Goal: Task Accomplishment & Management: Manage account settings

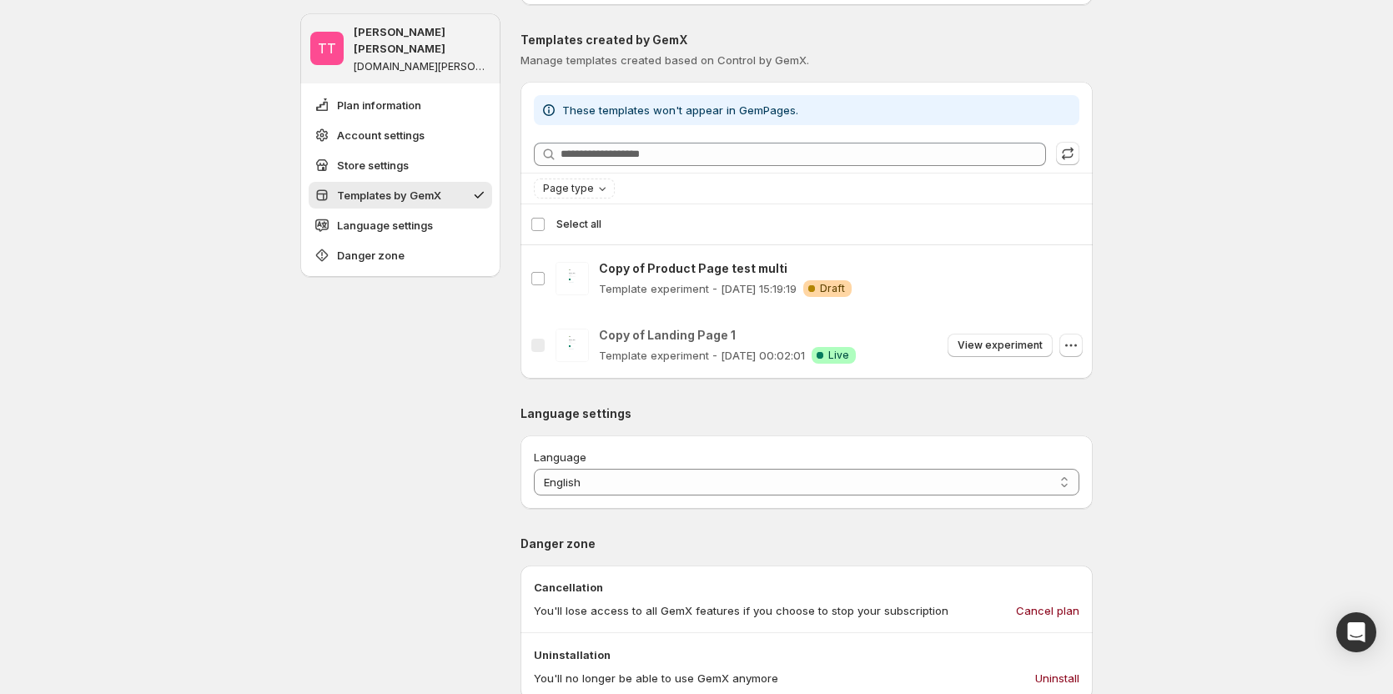
scroll to position [667, 0]
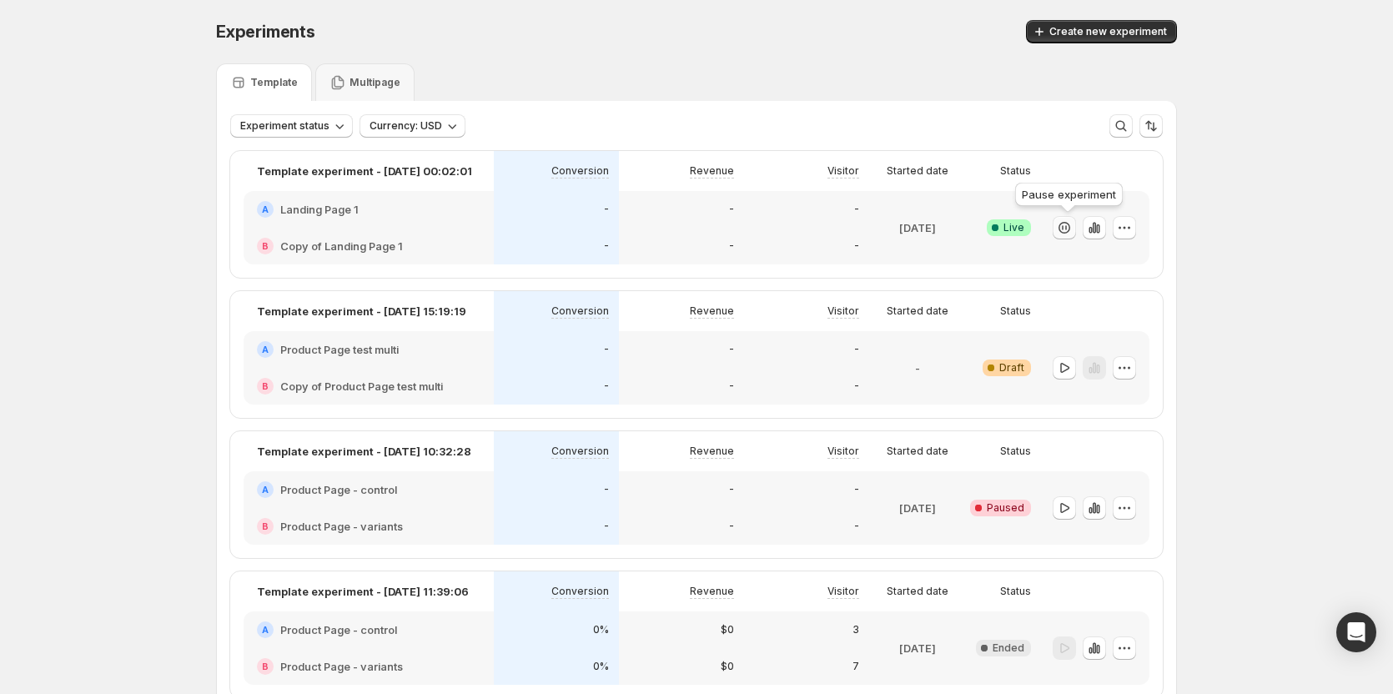
click at [1063, 229] on icon "button" at bounding box center [1063, 227] width 2 height 5
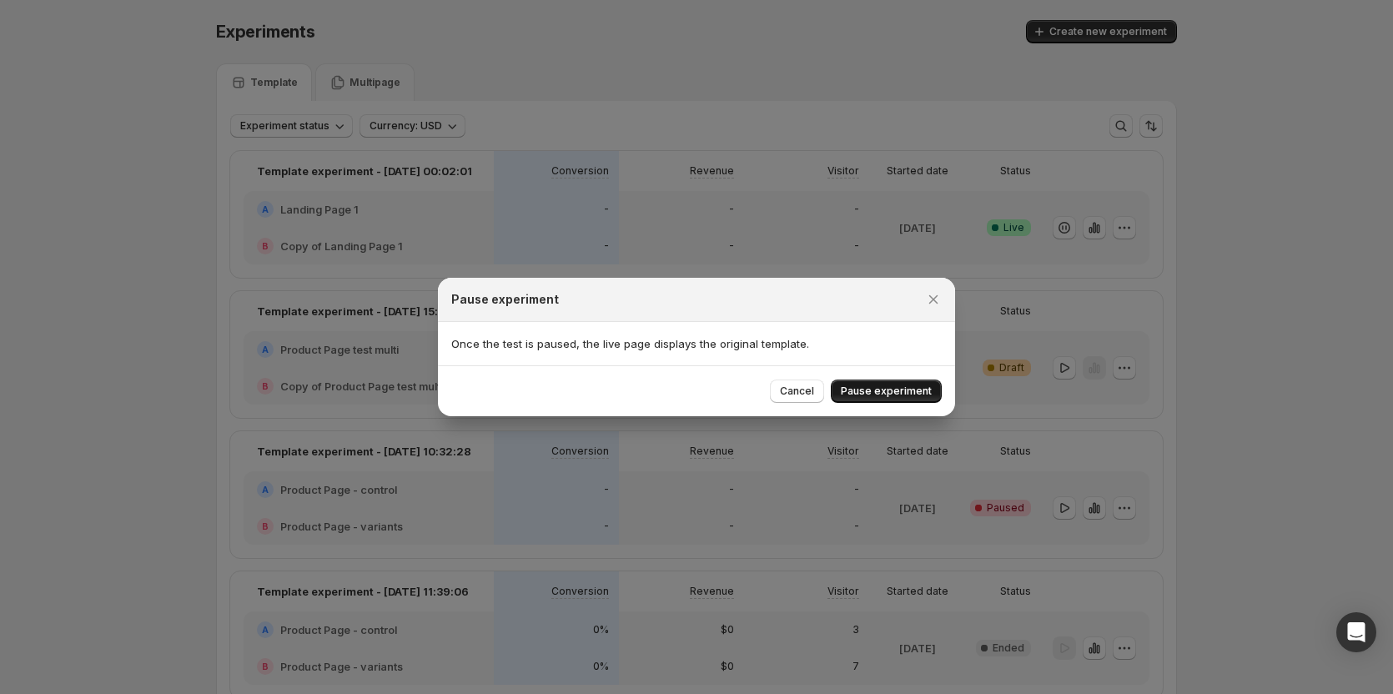
click at [877, 398] on button "Pause experiment" at bounding box center [886, 390] width 111 height 23
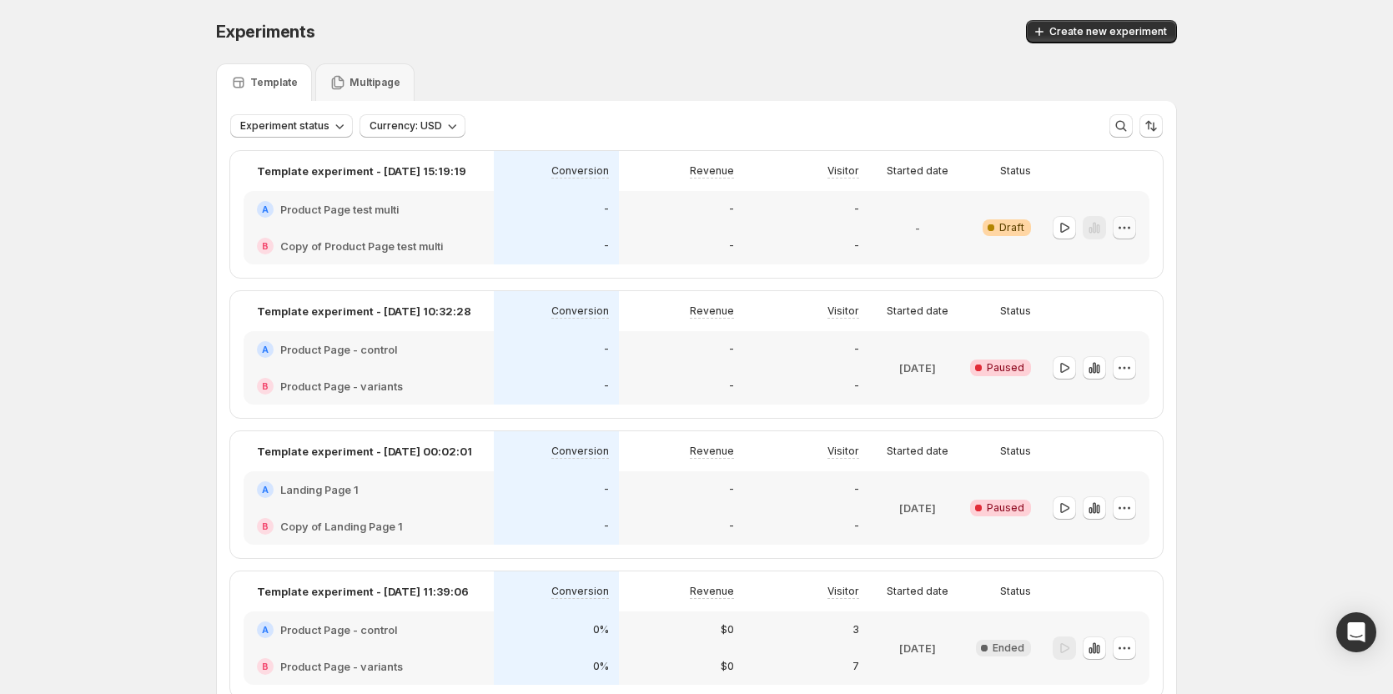
click at [1123, 220] on icon "button" at bounding box center [1124, 227] width 17 height 17
click at [1099, 342] on span "Delete" at bounding box center [1115, 347] width 33 height 13
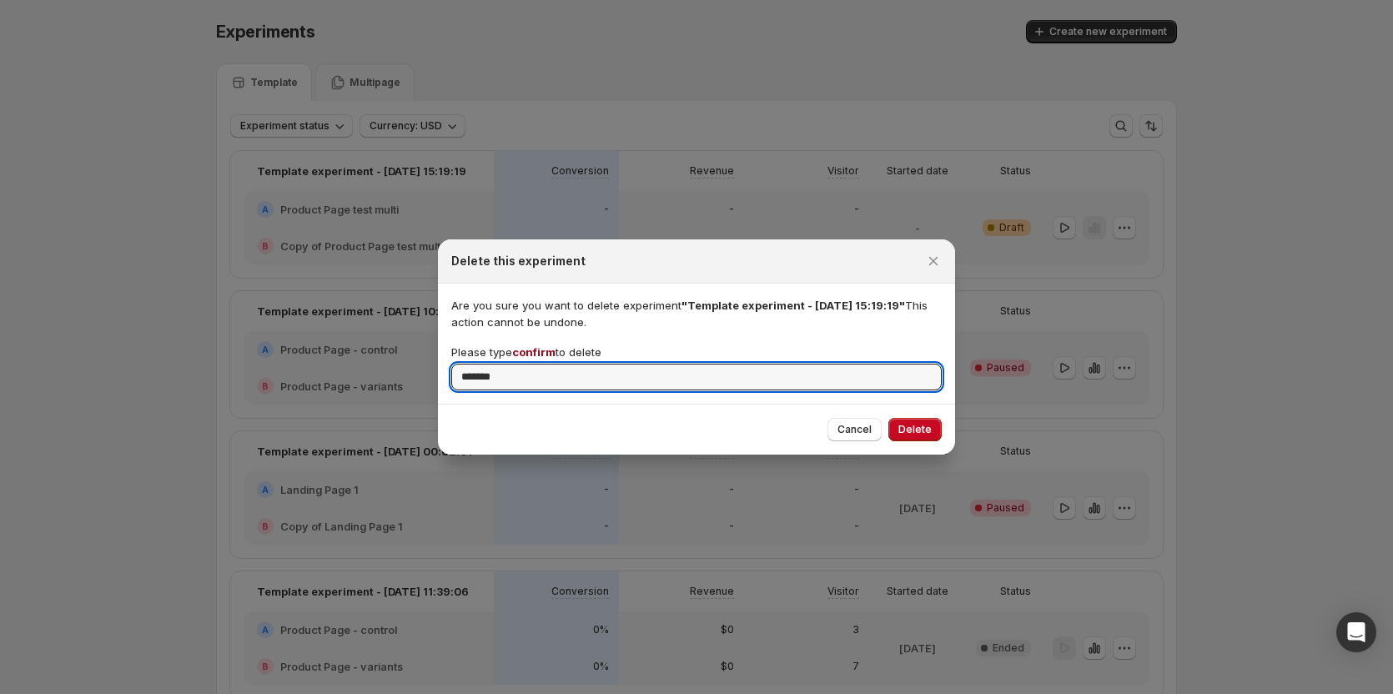
type input "*******"
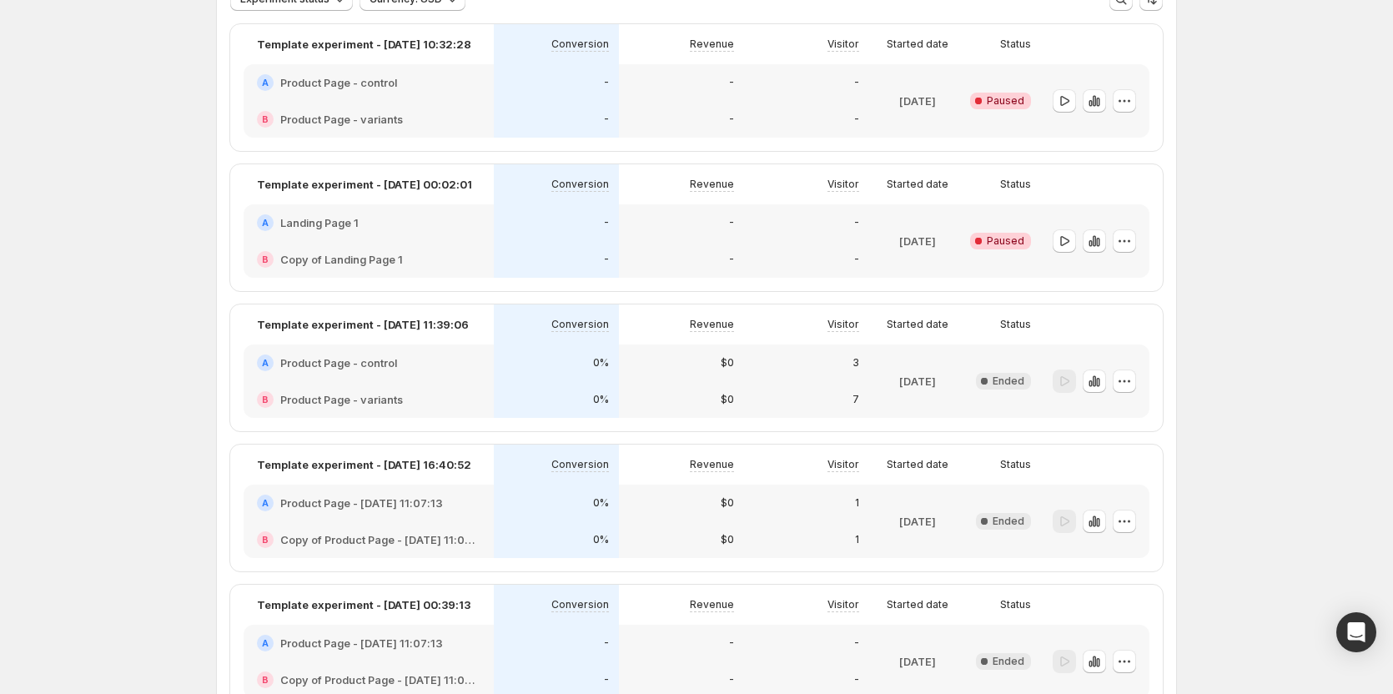
scroll to position [82, 0]
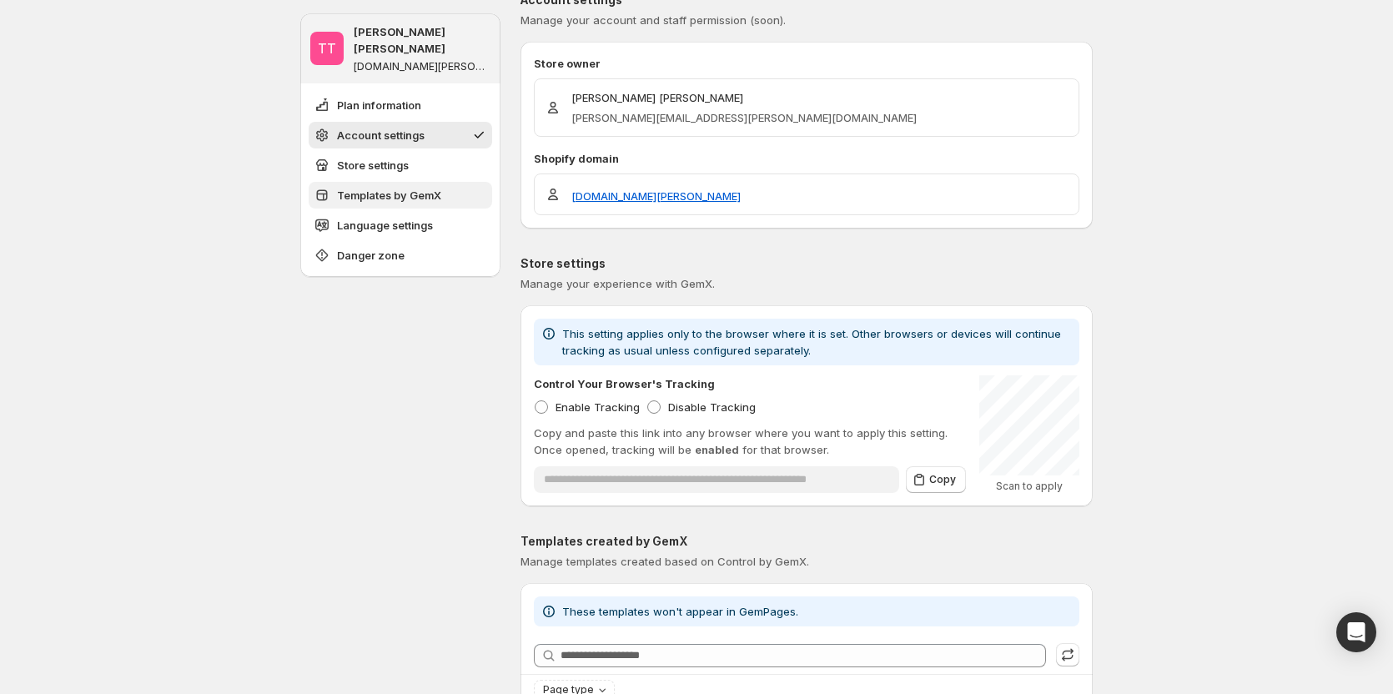
click at [398, 188] on button "Templates by GemX" at bounding box center [400, 195] width 183 height 27
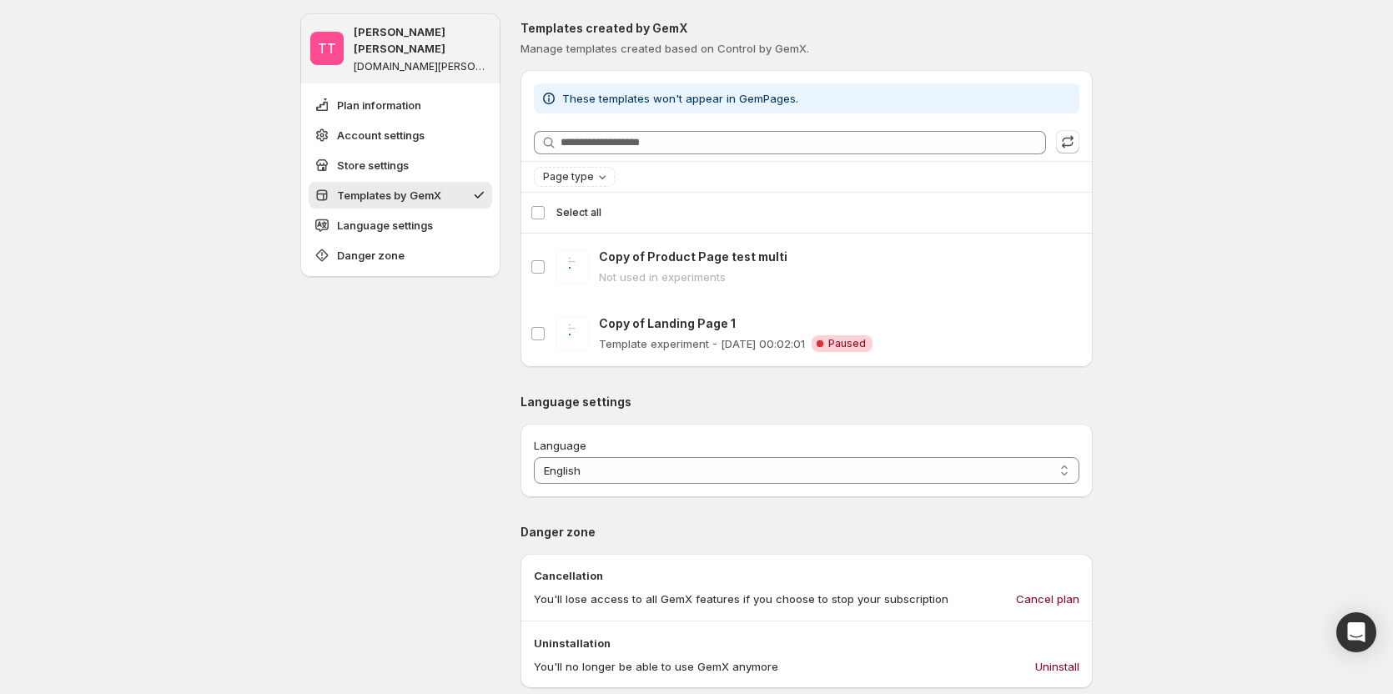
scroll to position [681, 0]
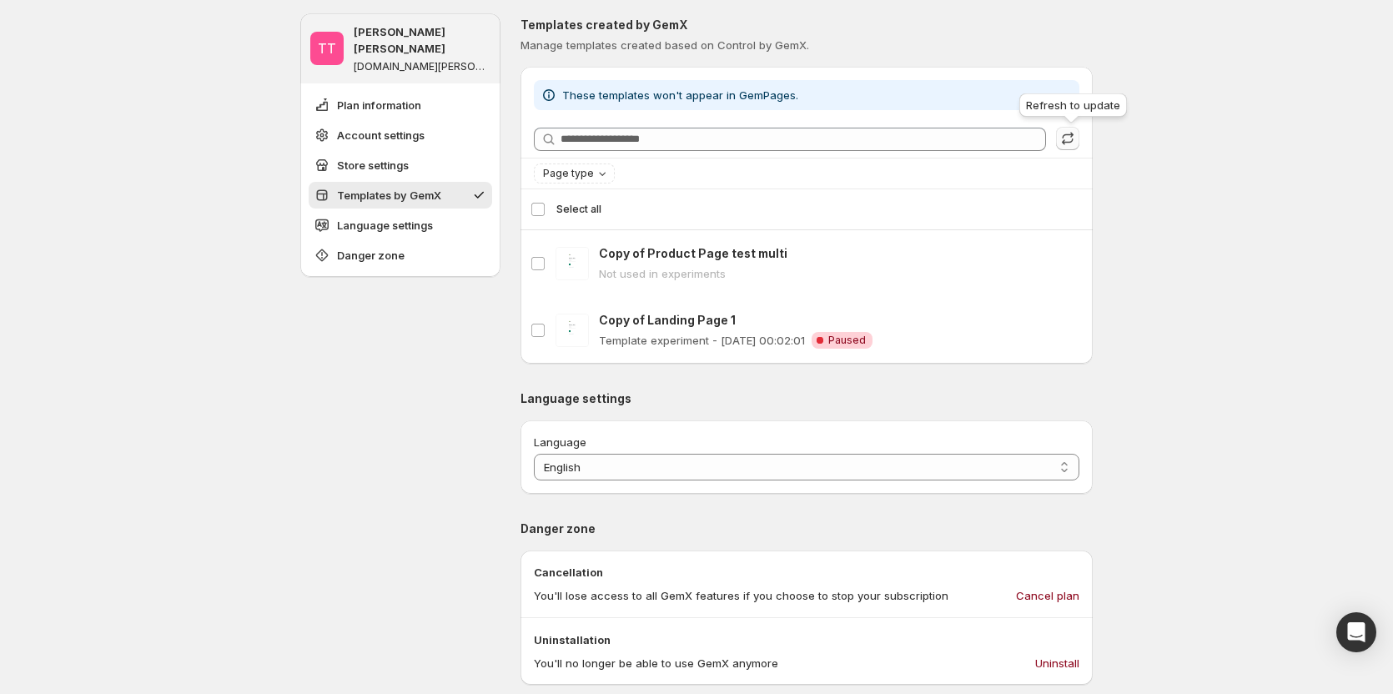
click at [1076, 139] on icon "button" at bounding box center [1067, 138] width 17 height 17
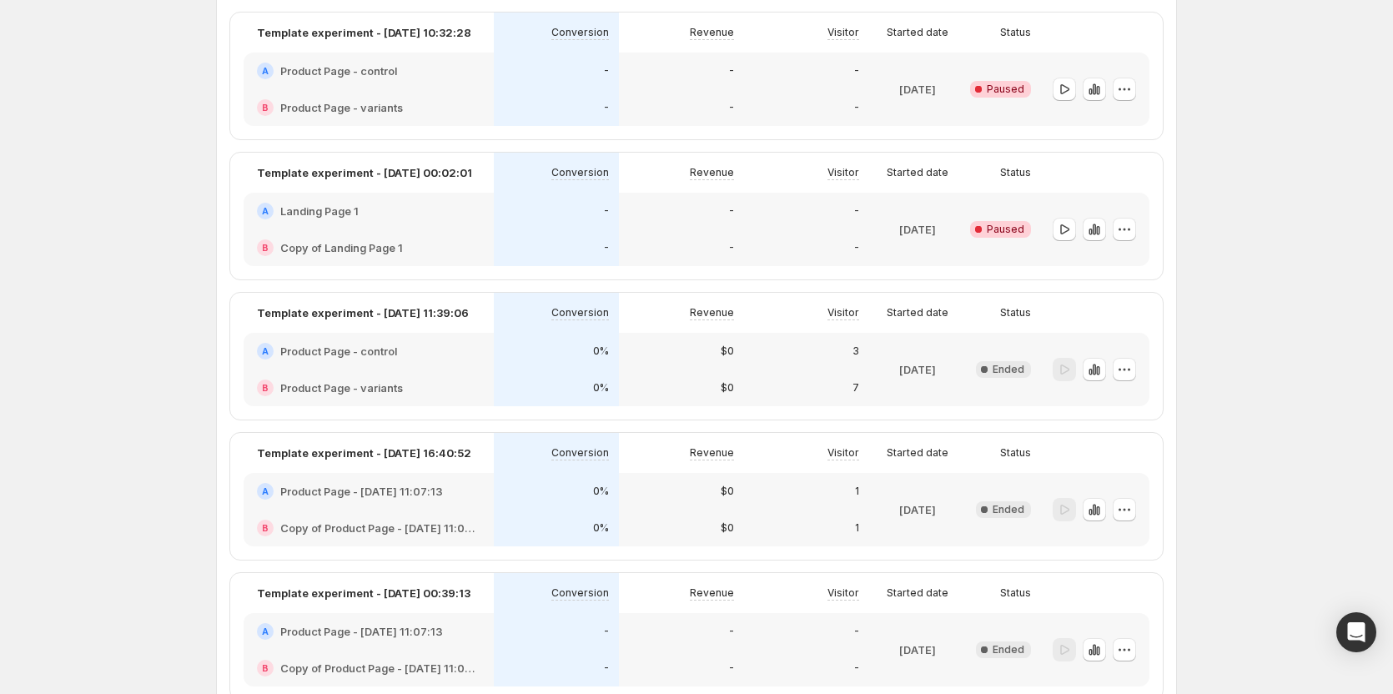
scroll to position [82, 0]
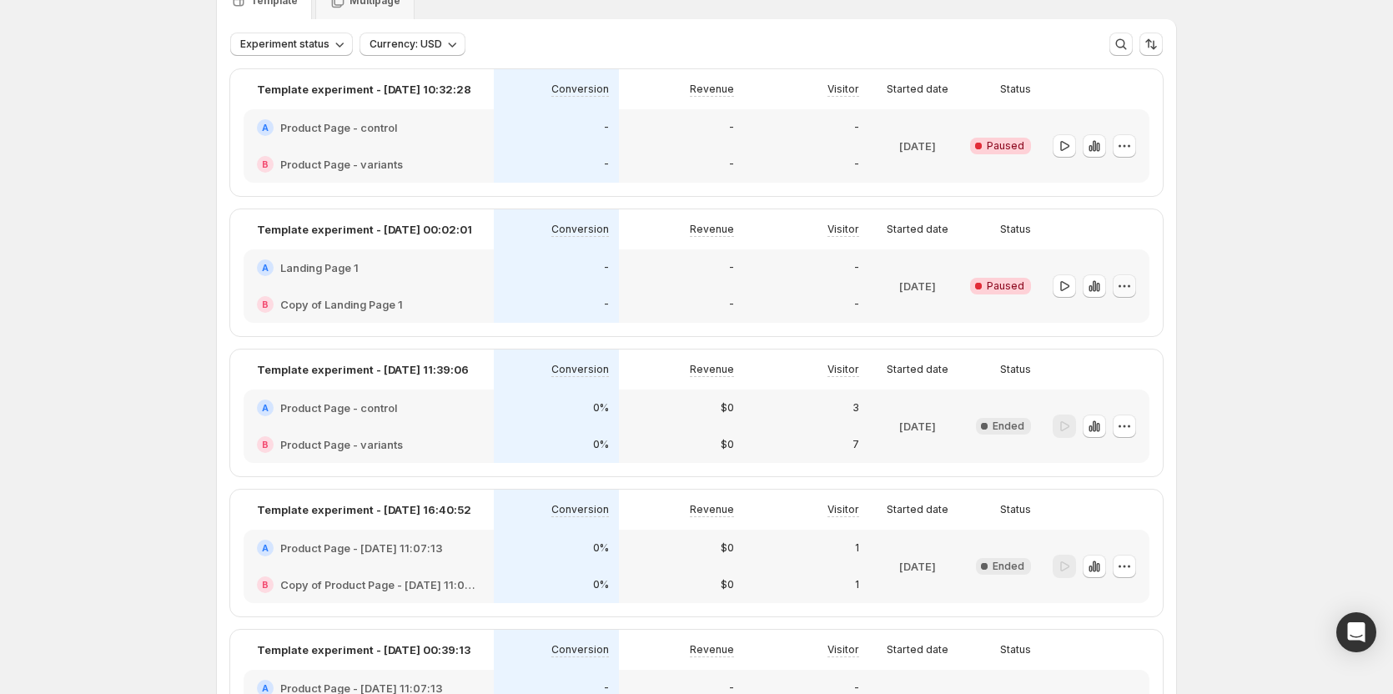
click at [1133, 284] on icon "button" at bounding box center [1124, 286] width 17 height 17
click at [1101, 411] on span "Delete" at bounding box center [1115, 406] width 33 height 13
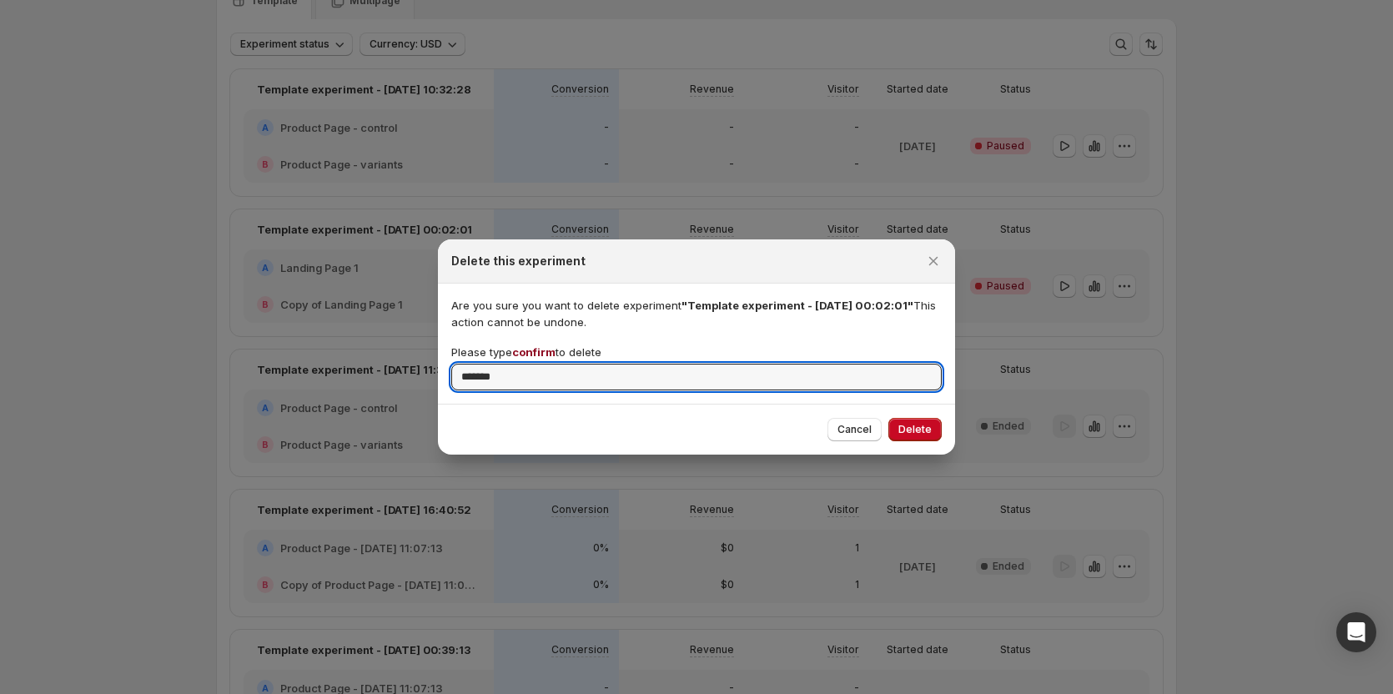
type input "*******"
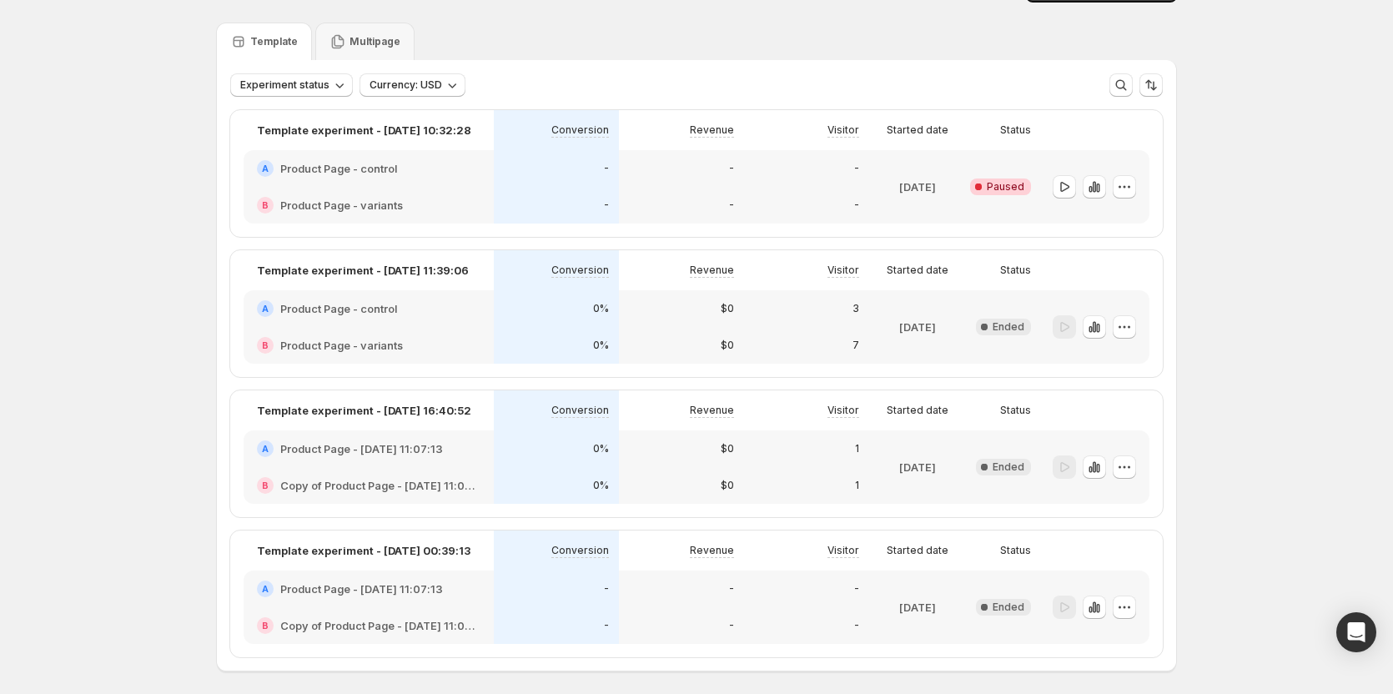
scroll to position [0, 0]
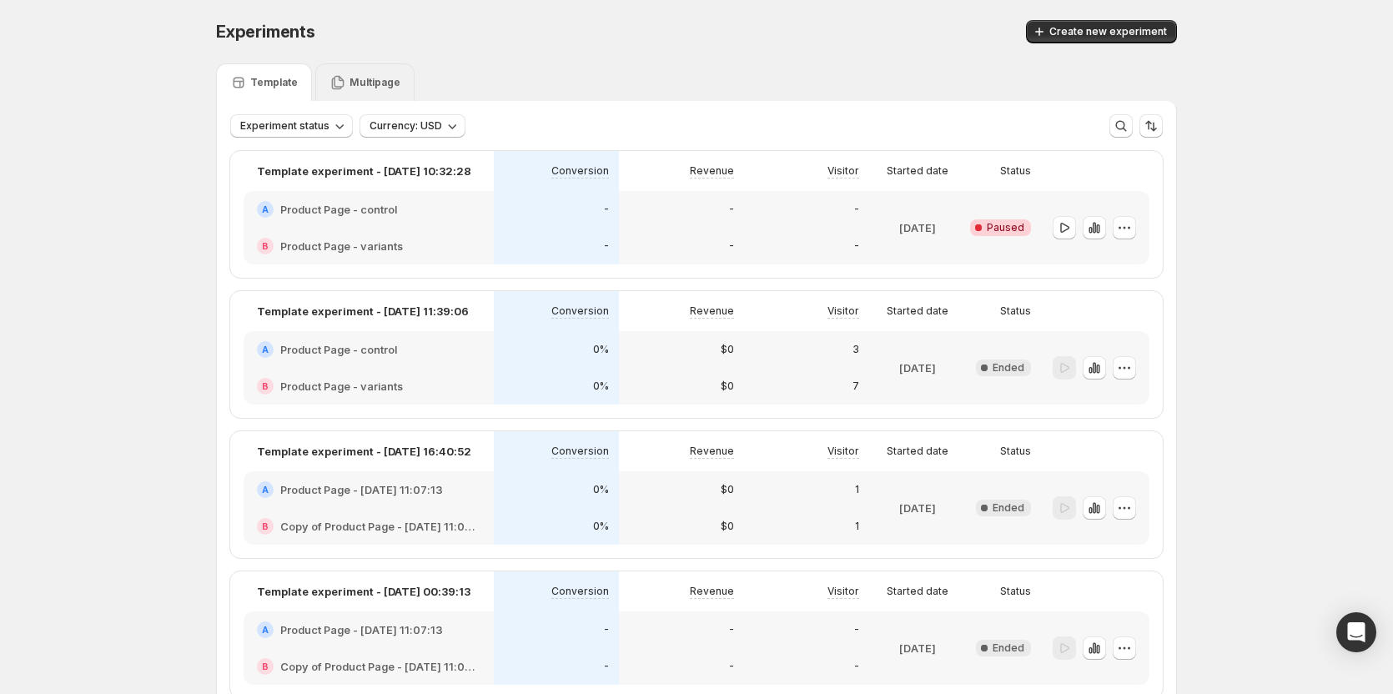
click at [379, 99] on div "Multipage" at bounding box center [364, 82] width 99 height 38
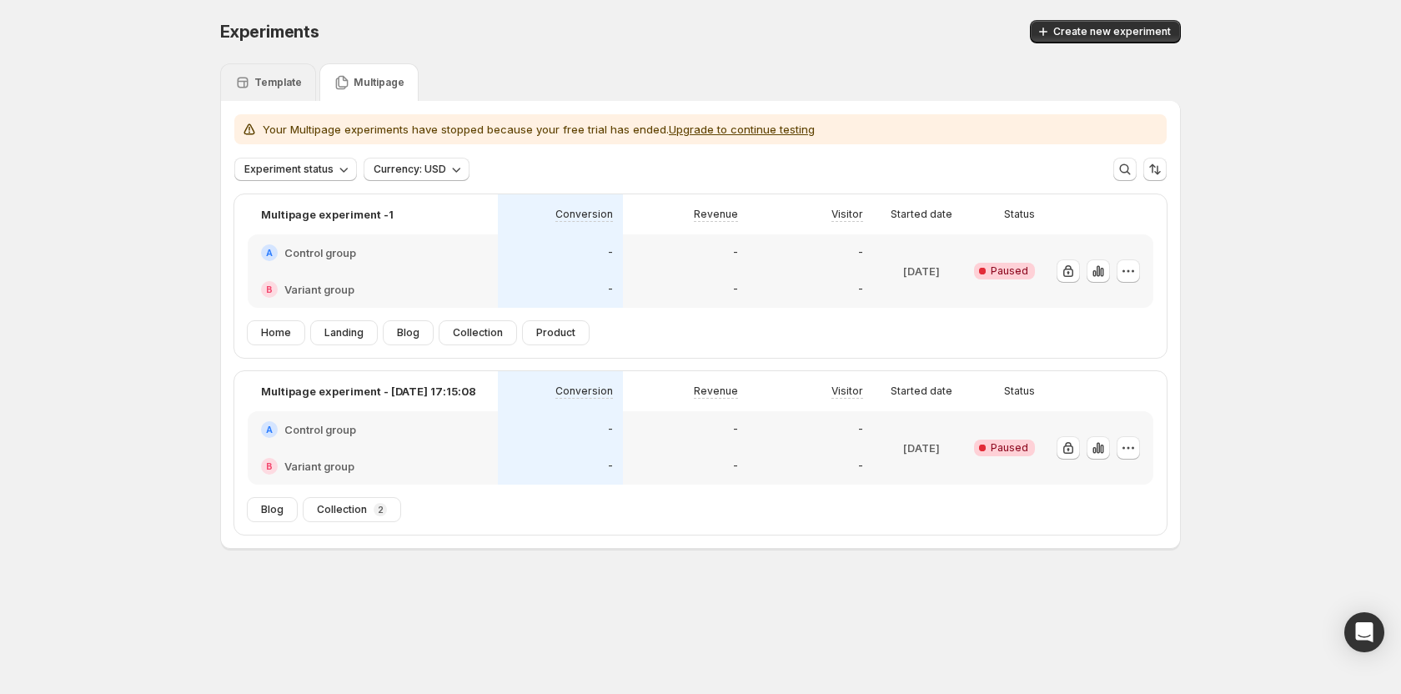
click at [280, 77] on p "Template" at bounding box center [278, 82] width 48 height 13
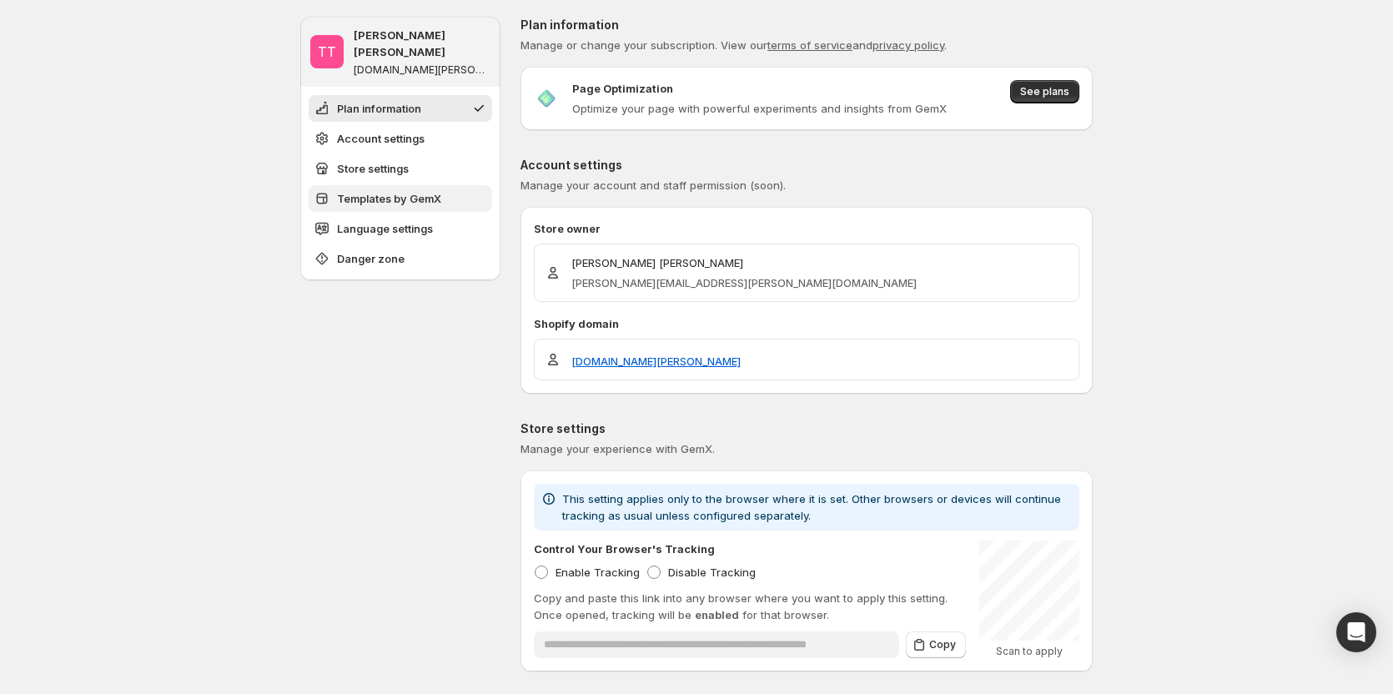
click at [400, 190] on button "Templates by GemX" at bounding box center [400, 198] width 183 height 27
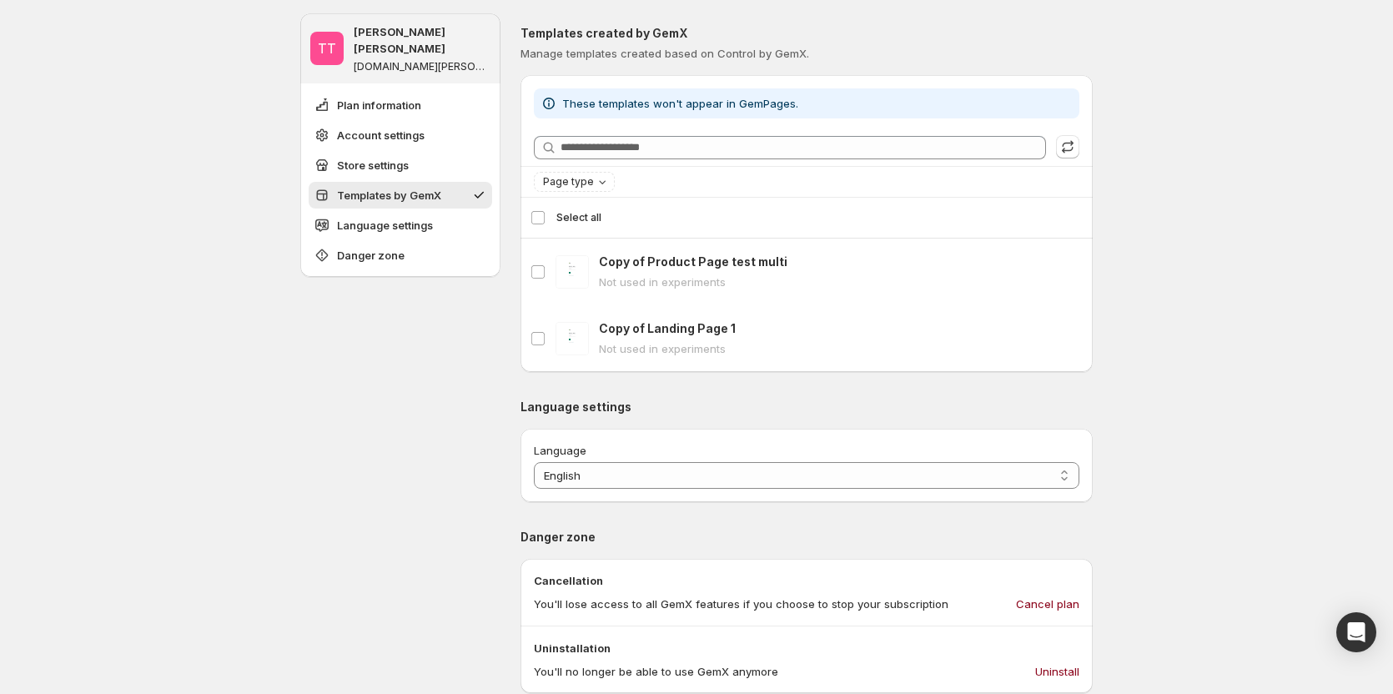
scroll to position [681, 0]
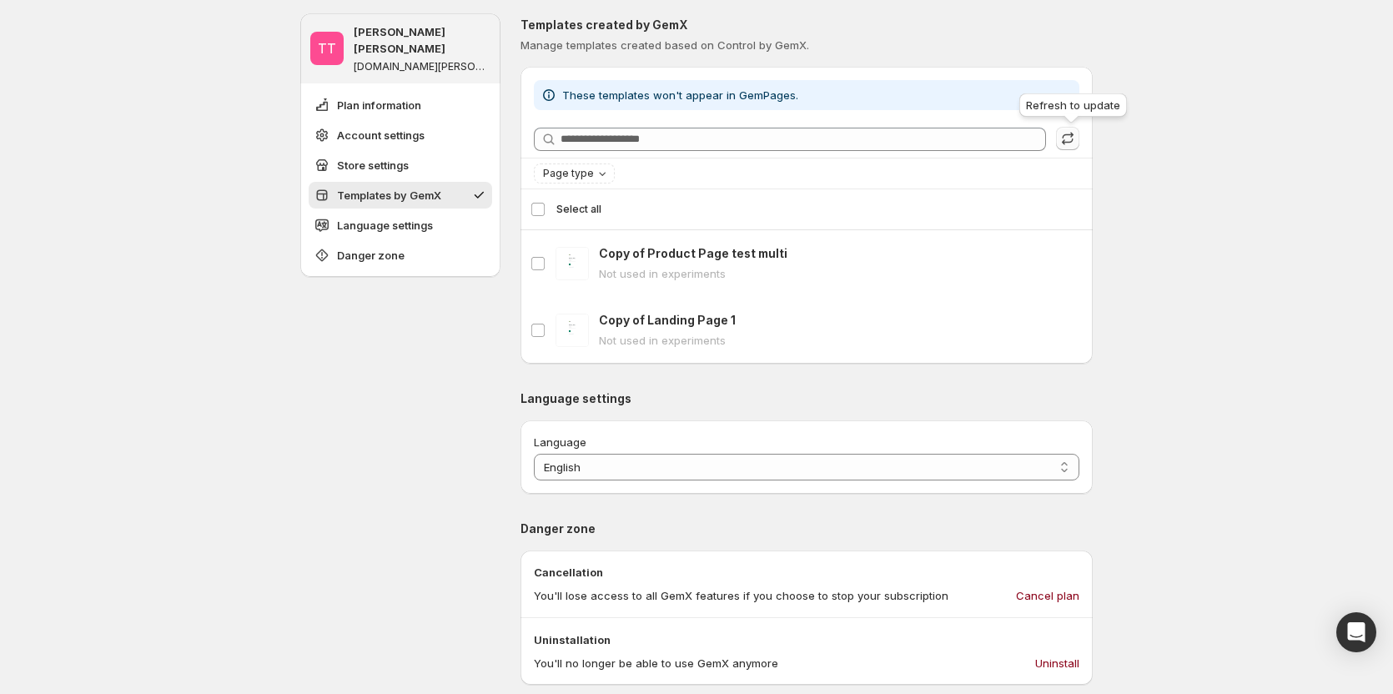
click at [1069, 140] on icon "button" at bounding box center [1067, 138] width 17 height 17
click at [1068, 139] on icon "button" at bounding box center [1067, 138] width 17 height 17
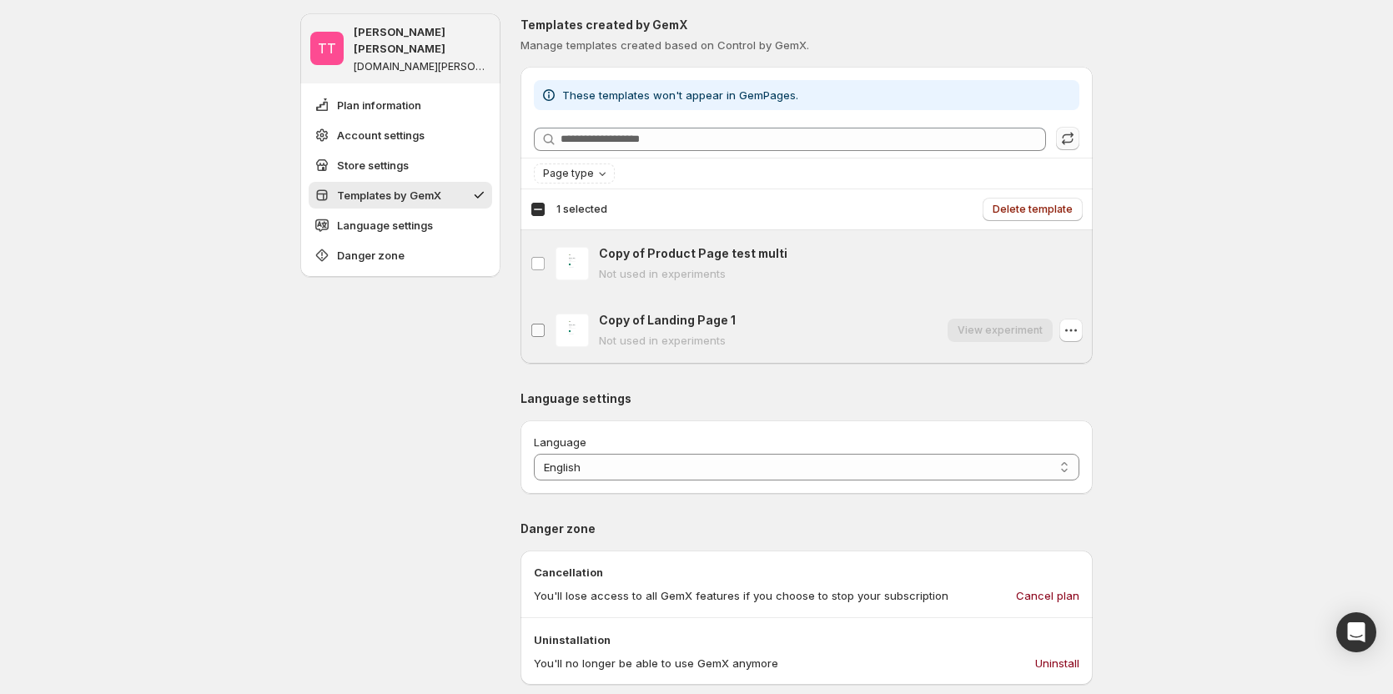
click at [545, 322] on label "Copy of Landing Page 1" at bounding box center [537, 330] width 35 height 67
click at [1079, 325] on icon "button" at bounding box center [1071, 330] width 17 height 17
click at [1063, 209] on span "Delete templates" at bounding box center [1030, 209] width 86 height 13
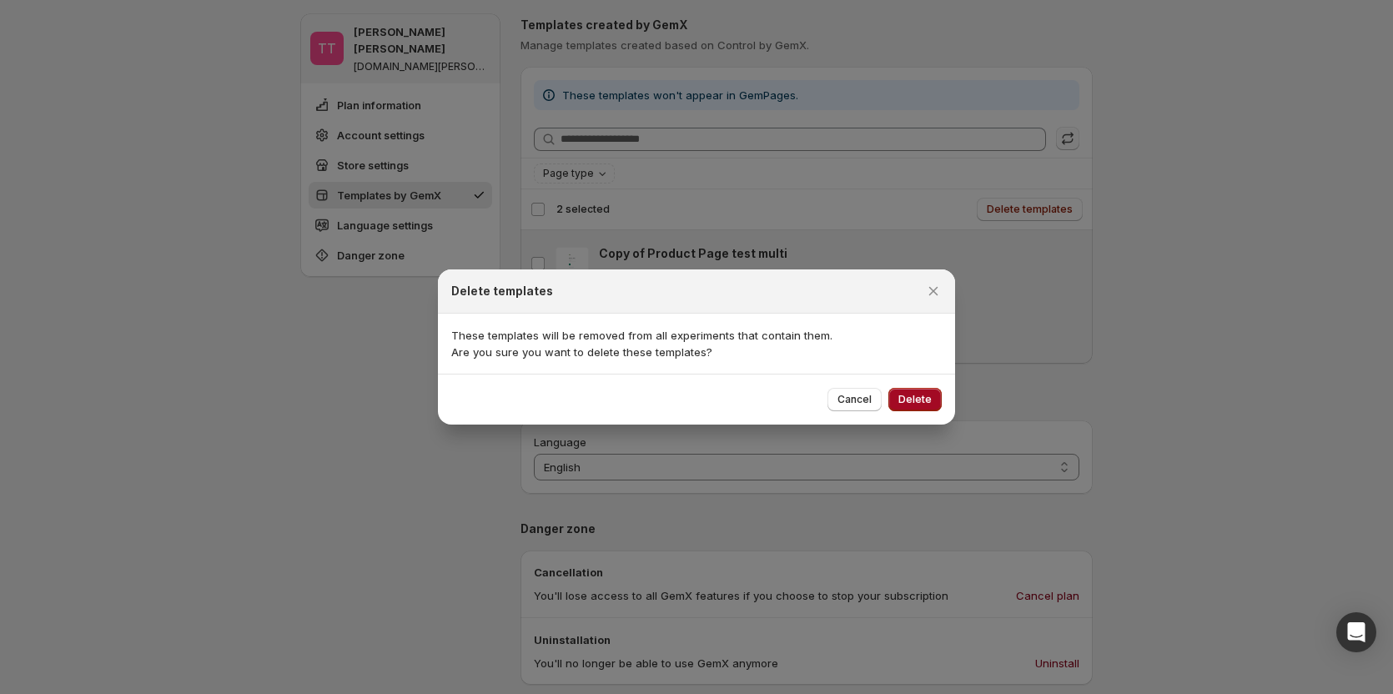
click at [922, 398] on span "Delete" at bounding box center [914, 399] width 33 height 13
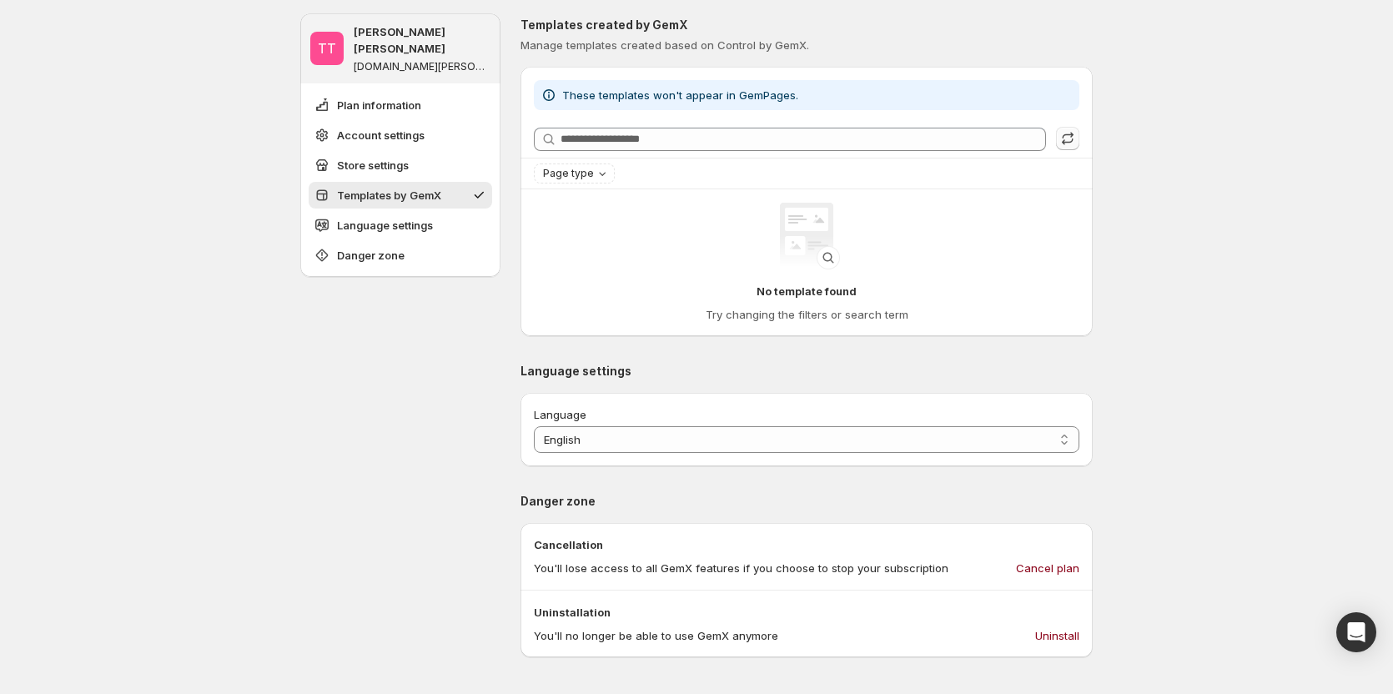
click at [1253, 379] on div "**********" at bounding box center [696, 253] width 1393 height 1868
click at [547, 92] on icon at bounding box center [548, 95] width 17 height 17
click at [1156, 363] on div "**********" at bounding box center [696, 189] width 1393 height 1741
